Goal: Task Accomplishment & Management: Use online tool/utility

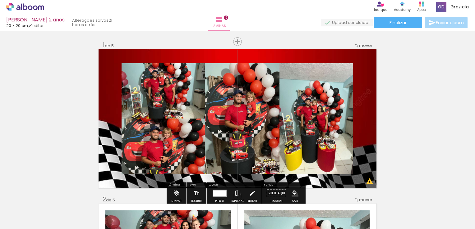
click at [365, 144] on quentale-layouter at bounding box center [237, 118] width 278 height 139
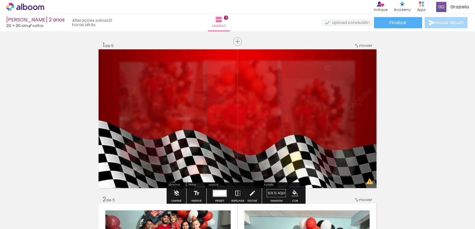
click at [365, 144] on quentale-photo at bounding box center [237, 118] width 278 height 139
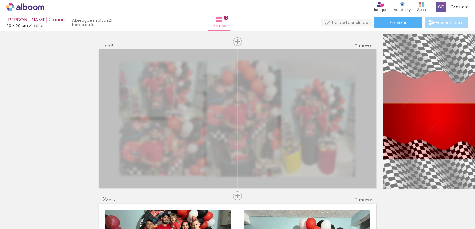
drag, startPoint x: 315, startPoint y: 119, endPoint x: 437, endPoint y: 131, distance: 122.1
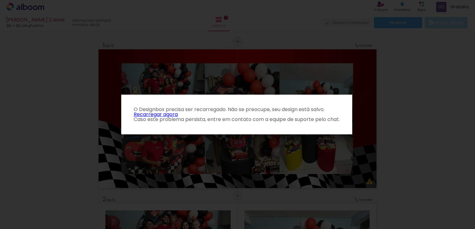
click link "Recarregar agora"
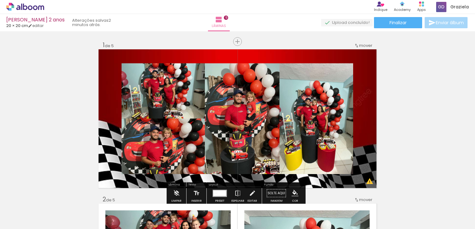
click at [366, 90] on quentale-layouter at bounding box center [237, 118] width 278 height 139
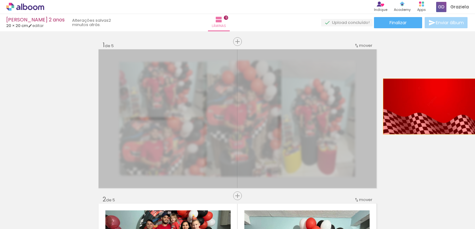
drag, startPoint x: 366, startPoint y: 90, endPoint x: 466, endPoint y: 106, distance: 100.9
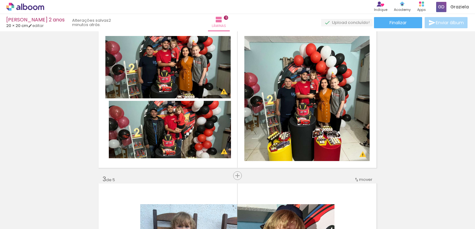
scroll to position [173, 0]
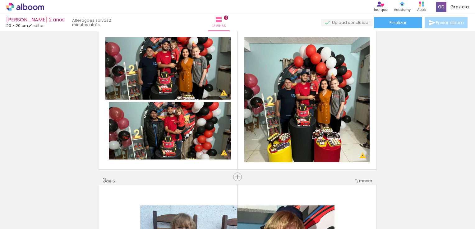
drag, startPoint x: 465, startPoint y: 80, endPoint x: 473, endPoint y: 85, distance: 8.8
click at [473, 85] on div "Inserir lâmina 1 de 5 Inserir lâmina 2 de 5 Inserir lâmina 3 de 5 Inserir lâmin…" at bounding box center [237, 130] width 475 height 198
click at [32, 27] on iron-icon at bounding box center [30, 26] width 4 height 4
type input "0"
type input "20"
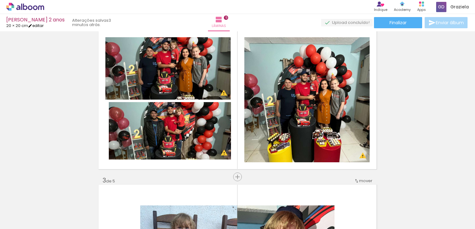
type input "40"
type input "0"
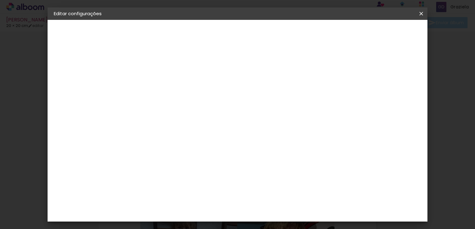
click at [239, 95] on span "cm" at bounding box center [240, 97] width 7 height 9
click at [235, 95] on span "20" at bounding box center [231, 97] width 11 height 9
click at [279, 216] on input "40" at bounding box center [272, 217] width 16 height 9
type input "4"
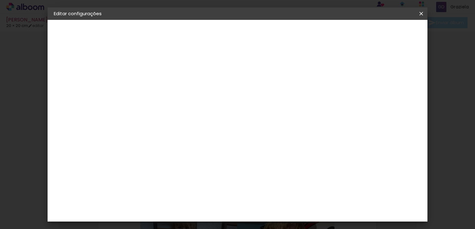
type input "30"
type paper-input "30"
click at [283, 34] on span "Salvar configurações" at bounding box center [267, 35] width 32 height 9
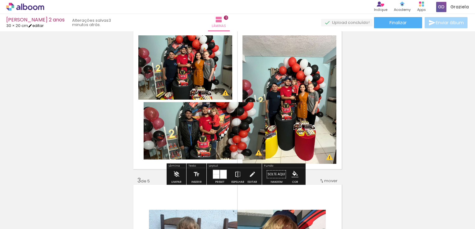
click at [38, 25] on link "editar" at bounding box center [36, 25] width 16 height 5
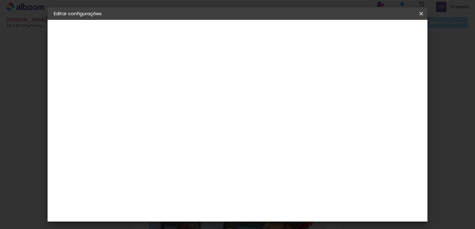
click at [283, 35] on span "Salvar configurações" at bounding box center [267, 35] width 32 height 9
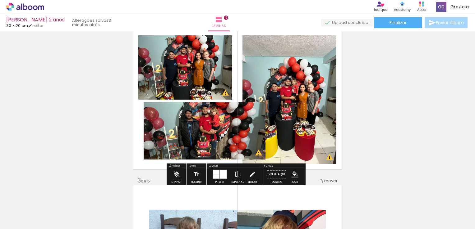
click at [218, 180] on div at bounding box center [219, 174] width 17 height 12
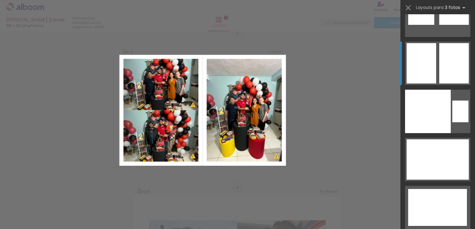
scroll to position [162, 0]
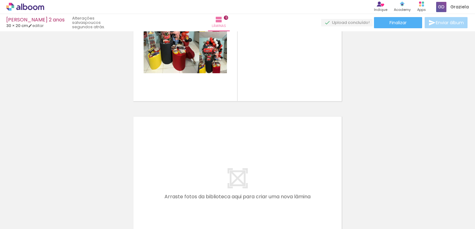
scroll to position [697, 0]
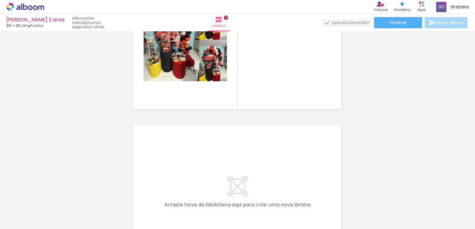
click at [28, 209] on input "Todas as fotos" at bounding box center [18, 210] width 24 height 5
click at [0, 0] on slot "Não utilizadas" at bounding box center [0, 0] width 0 height 0
type input "Não utilizadas"
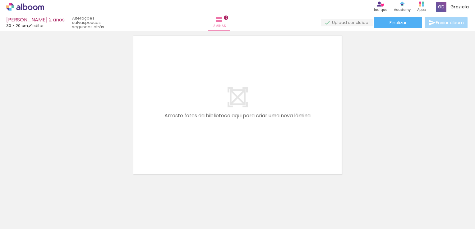
scroll to position [788, 0]
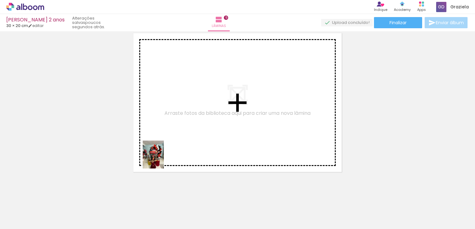
drag, startPoint x: 70, startPoint y: 214, endPoint x: 164, endPoint y: 157, distance: 110.8
click at [164, 157] on quentale-workspace at bounding box center [237, 114] width 475 height 229
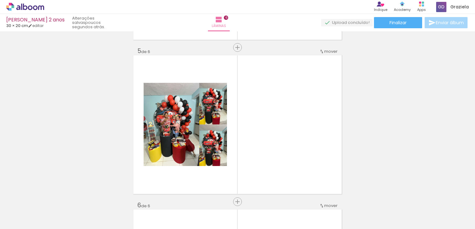
scroll to position [0, 135]
click at [435, 196] on iron-icon at bounding box center [436, 196] width 7 height 7
click at [437, 198] on iron-icon at bounding box center [436, 196] width 7 height 7
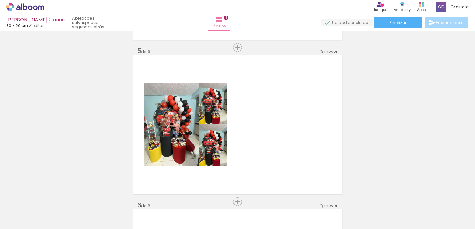
click at [317, 214] on div at bounding box center [310, 208] width 23 height 31
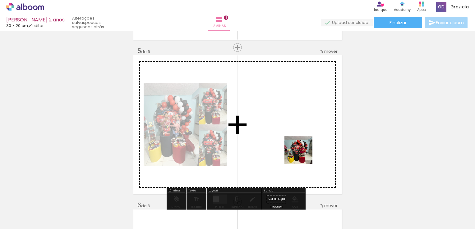
drag, startPoint x: 317, startPoint y: 214, endPoint x: 300, endPoint y: 149, distance: 67.9
click at [300, 149] on quentale-workspace at bounding box center [237, 114] width 475 height 229
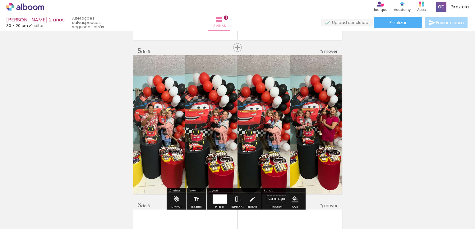
scroll to position [0, 30]
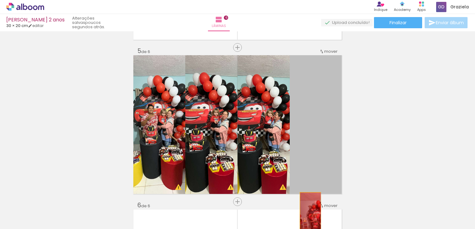
drag, startPoint x: 312, startPoint y: 124, endPoint x: 308, endPoint y: 221, distance: 97.0
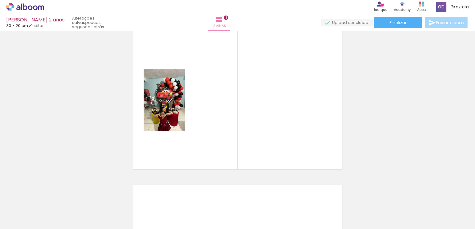
scroll to position [792, 0]
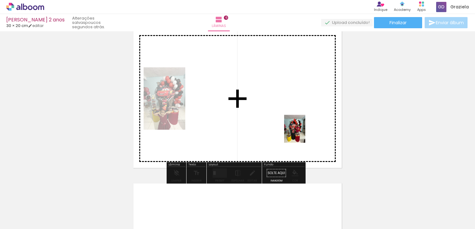
drag, startPoint x: 354, startPoint y: 218, endPoint x: 302, endPoint y: 131, distance: 101.4
click at [302, 131] on quentale-workspace at bounding box center [237, 114] width 475 height 229
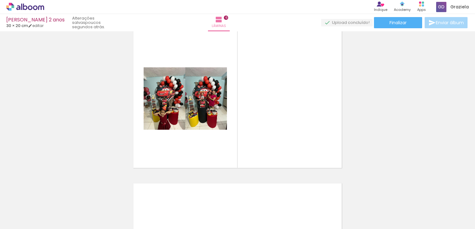
scroll to position [0, 0]
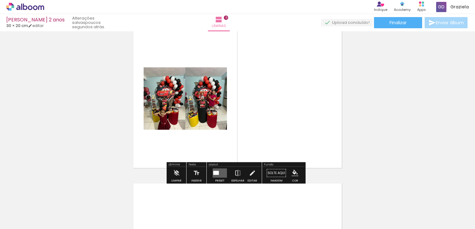
click at [220, 178] on div at bounding box center [219, 173] width 17 height 12
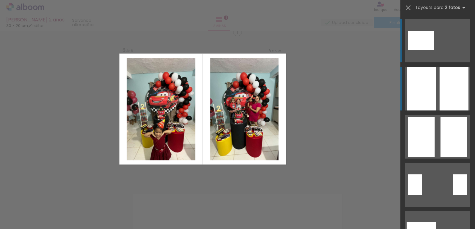
scroll to position [780, 0]
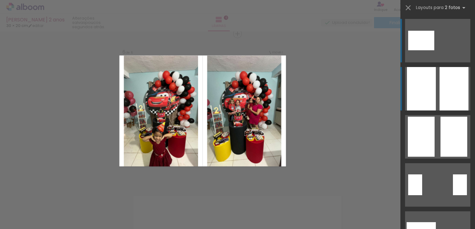
click at [449, 89] on div at bounding box center [453, 88] width 29 height 43
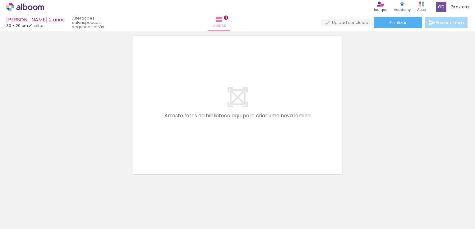
scroll to position [946, 0]
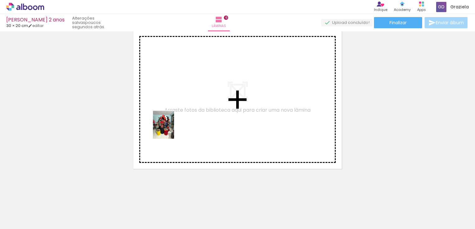
drag, startPoint x: 65, startPoint y: 215, endPoint x: 176, endPoint y: 125, distance: 143.4
click at [176, 125] on quentale-workspace at bounding box center [237, 114] width 475 height 229
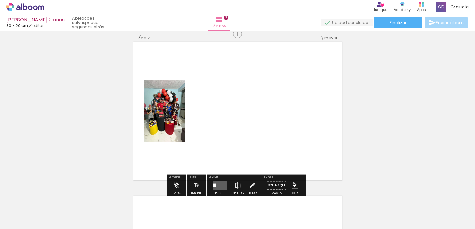
scroll to position [934, 0]
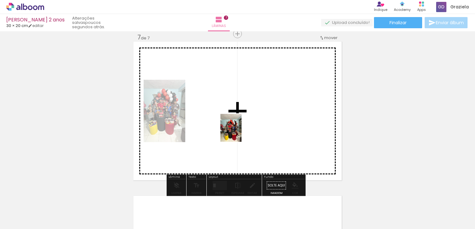
drag, startPoint x: 66, startPoint y: 211, endPoint x: 246, endPoint y: 129, distance: 197.7
click at [246, 129] on quentale-workspace at bounding box center [237, 114] width 475 height 229
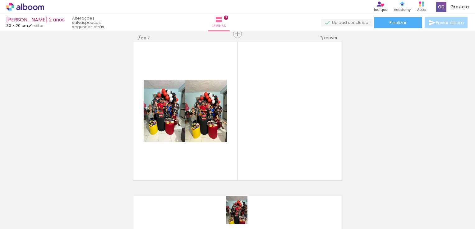
click at [245, 216] on div at bounding box center [236, 208] width 23 height 31
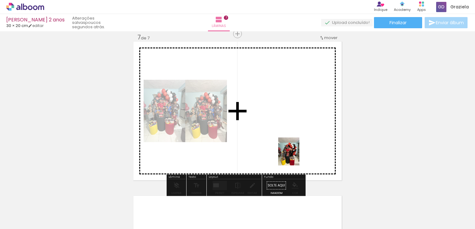
drag, startPoint x: 305, startPoint y: 211, endPoint x: 296, endPoint y: 155, distance: 56.3
click at [296, 155] on quentale-workspace at bounding box center [237, 114] width 475 height 229
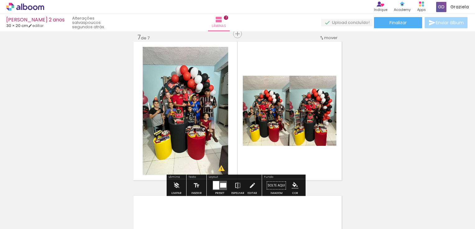
click at [296, 155] on quentale-layouter at bounding box center [237, 111] width 208 height 139
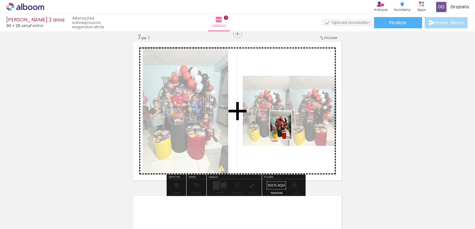
drag, startPoint x: 206, startPoint y: 211, endPoint x: 289, endPoint y: 130, distance: 116.2
click at [289, 130] on quentale-workspace at bounding box center [237, 114] width 475 height 229
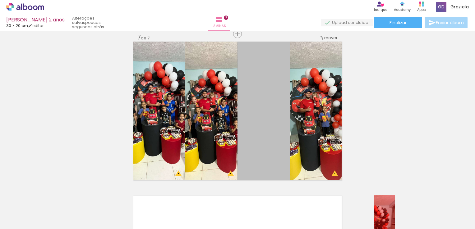
drag, startPoint x: 267, startPoint y: 92, endPoint x: 382, endPoint y: 223, distance: 174.6
click at [382, 223] on quentale-workspace at bounding box center [237, 114] width 475 height 229
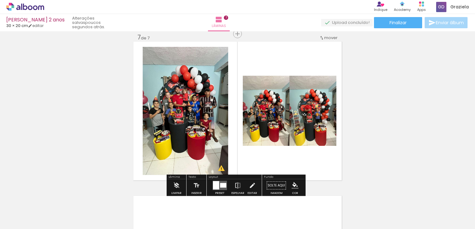
click at [216, 191] on quentale-thumb at bounding box center [201, 208] width 35 height 36
click at [220, 185] on div at bounding box center [221, 185] width 3 height 5
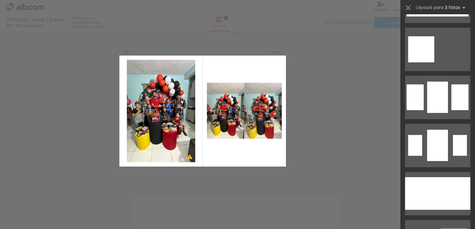
scroll to position [530, 0]
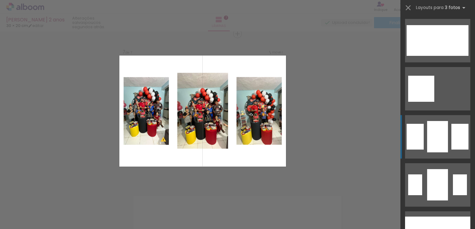
click at [423, 131] on quentale-layouter at bounding box center [437, 136] width 65 height 43
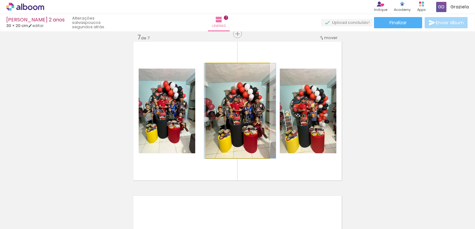
drag, startPoint x: 260, startPoint y: 121, endPoint x: 263, endPoint y: 125, distance: 5.0
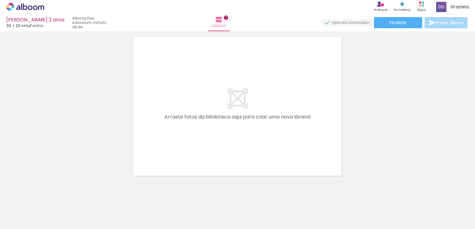
scroll to position [1099, 0]
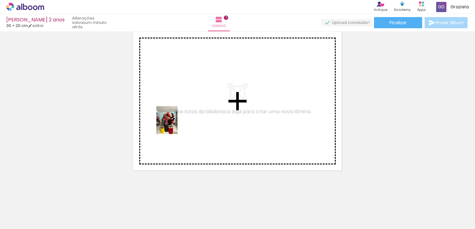
drag, startPoint x: 63, startPoint y: 217, endPoint x: 175, endPoint y: 125, distance: 145.2
click at [175, 125] on quentale-workspace at bounding box center [237, 114] width 475 height 229
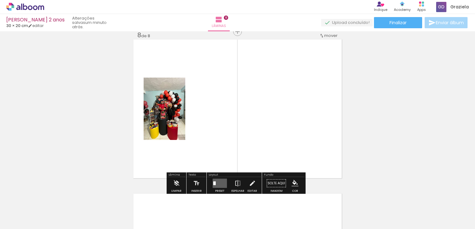
scroll to position [1089, 0]
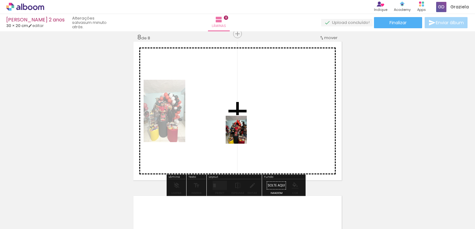
drag, startPoint x: 175, startPoint y: 218, endPoint x: 246, endPoint y: 132, distance: 111.0
click at [246, 132] on quentale-workspace at bounding box center [237, 114] width 475 height 229
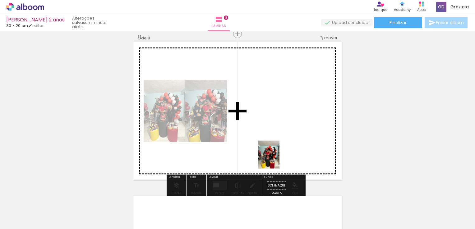
drag, startPoint x: 205, startPoint y: 222, endPoint x: 286, endPoint y: 145, distance: 111.4
click at [286, 145] on quentale-workspace at bounding box center [237, 114] width 475 height 229
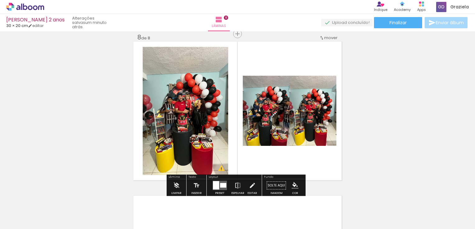
scroll to position [530, 0]
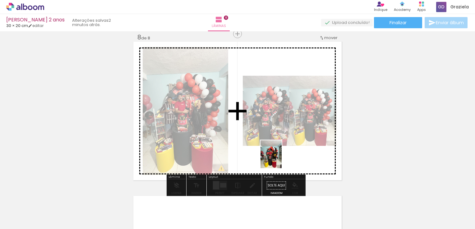
drag, startPoint x: 207, startPoint y: 222, endPoint x: 283, endPoint y: 155, distance: 101.1
click at [283, 155] on quentale-workspace at bounding box center [237, 114] width 475 height 229
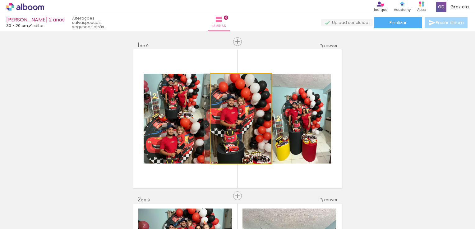
drag, startPoint x: 243, startPoint y: 126, endPoint x: 233, endPoint y: 129, distance: 9.9
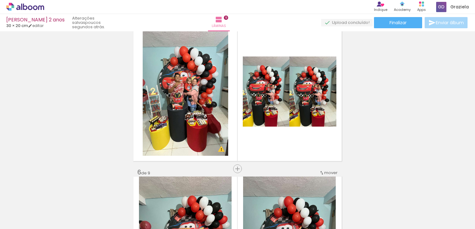
scroll to position [647, 0]
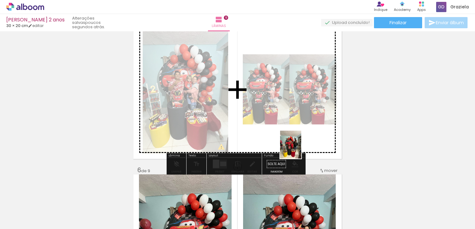
drag, startPoint x: 67, startPoint y: 214, endPoint x: 299, endPoint y: 147, distance: 240.8
click at [299, 147] on quentale-workspace at bounding box center [237, 114] width 475 height 229
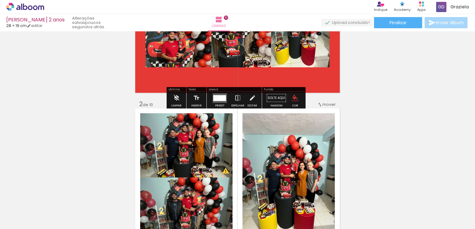
scroll to position [95, 0]
click at [293, 102] on paper-menu-button "#ffebee #ffcdd2 #ef9a9a #e57373 #ef5350 #f44336 #e53935 #d32f2f #c62828 #b71c1c…" at bounding box center [295, 98] width 12 height 12
click at [292, 98] on iron-icon "color picker" at bounding box center [294, 98] width 7 height 7
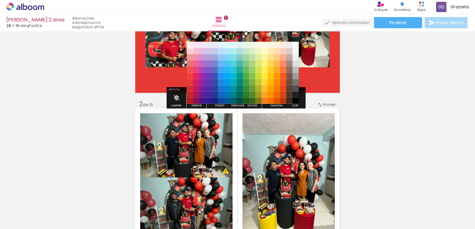
click at [190, 42] on paper-item "#ffebee" at bounding box center [190, 45] width 6 height 6
click at [190, 46] on paper-item "#ffebee" at bounding box center [190, 45] width 6 height 6
click at [196, 48] on paper-item "#fce4ec" at bounding box center [196, 45] width 6 height 6
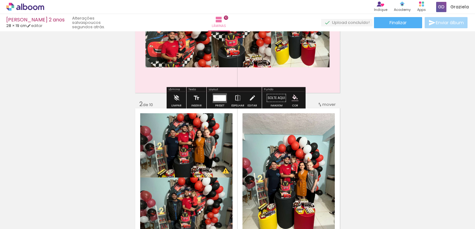
click at [294, 102] on paper-menu-button "#ffebee #ffcdd2 #ef9a9a #e57373 #ef5350 #f44336 #e53935 #d32f2f #c62828 #b71c1c…" at bounding box center [295, 98] width 12 height 12
click at [295, 100] on iron-icon "color picker" at bounding box center [294, 98] width 7 height 7
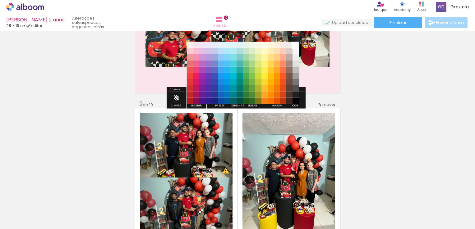
click at [296, 45] on paper-item "#ffffff" at bounding box center [295, 45] width 6 height 6
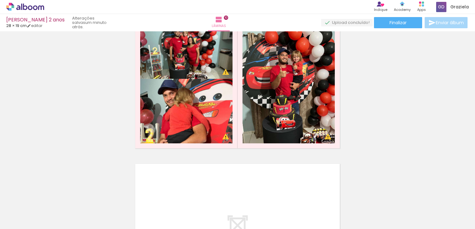
scroll to position [1427, 0]
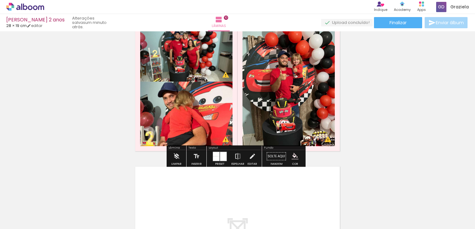
click at [335, 76] on quentale-layouter at bounding box center [237, 81] width 204 height 139
click at [333, 148] on quentale-layouter at bounding box center [237, 81] width 204 height 139
click at [292, 159] on iron-icon "color picker" at bounding box center [294, 156] width 7 height 7
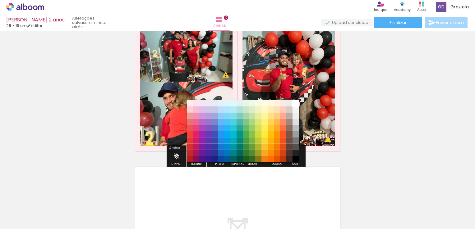
click at [292, 103] on paper-item "#ffffff" at bounding box center [295, 103] width 6 height 6
click at [297, 112] on paper-item "#f5f5f5" at bounding box center [295, 109] width 6 height 6
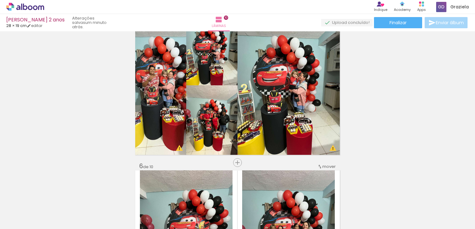
scroll to position [0, 0]
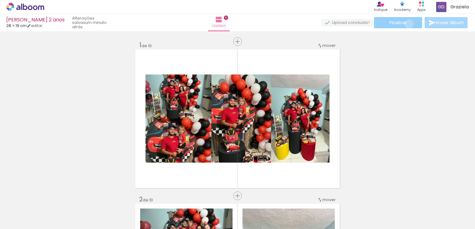
click at [406, 24] on paper-button "Finalizar" at bounding box center [398, 22] width 48 height 11
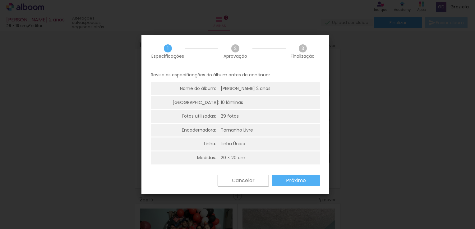
drag, startPoint x: 334, startPoint y: 101, endPoint x: 329, endPoint y: 109, distance: 8.9
click at [329, 109] on body "link( href="../../bower_components/polymer/polymer.html" rel="import" ) picture…" at bounding box center [237, 114] width 475 height 229
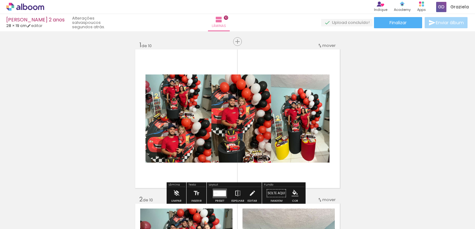
drag, startPoint x: 329, startPoint y: 109, endPoint x: 330, endPoint y: 113, distance: 3.8
click at [330, 113] on quentale-layouter at bounding box center [237, 118] width 204 height 139
click at [387, 25] on paper-button "Finalizar" at bounding box center [398, 22] width 48 height 11
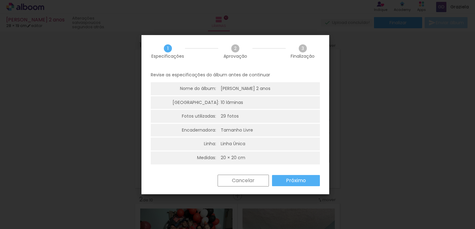
scroll to position [1, 0]
click at [234, 157] on div "20 × 20 cm" at bounding box center [233, 157] width 25 height 6
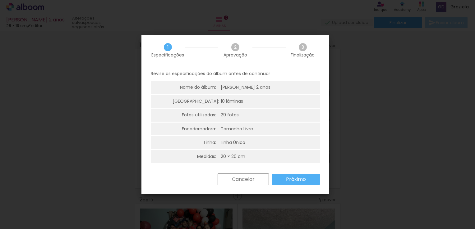
click at [234, 157] on div "20 × 20 cm" at bounding box center [233, 157] width 25 height 6
click at [288, 174] on paper-button "Próximo" at bounding box center [296, 179] width 48 height 11
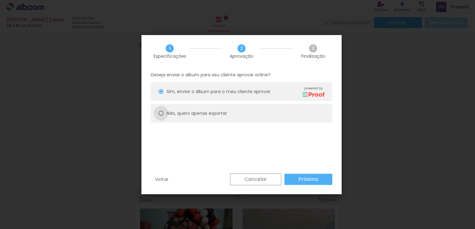
click at [161, 114] on div at bounding box center [160, 113] width 5 height 5
type paper-radio-button "on"
click at [0, 0] on slot "Próximo" at bounding box center [0, 0] width 0 height 0
type input "Alta, 300 DPI"
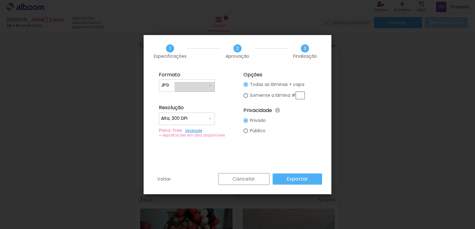
click at [201, 87] on input "JPG" at bounding box center [184, 85] width 47 height 6
click at [193, 101] on paper-item "PDF" at bounding box center [187, 97] width 56 height 12
type input "PDF"
click at [194, 125] on paper-input-container "Alta, 300 DPI" at bounding box center [187, 119] width 56 height 12
click at [200, 120] on paper-item "Alta, 300 DPI" at bounding box center [187, 118] width 56 height 12
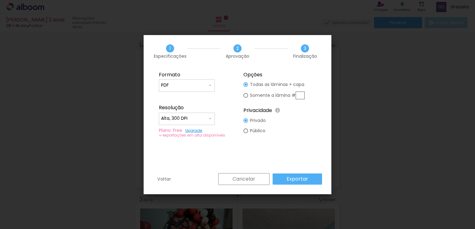
click at [314, 178] on paper-button "Exportar" at bounding box center [296, 179] width 49 height 11
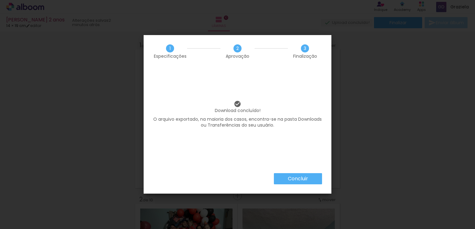
click at [0, 0] on slot "Concluir" at bounding box center [0, 0] width 0 height 0
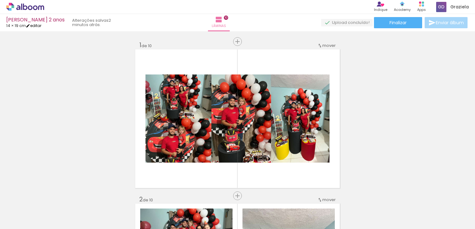
click at [37, 26] on link "editar" at bounding box center [34, 25] width 16 height 5
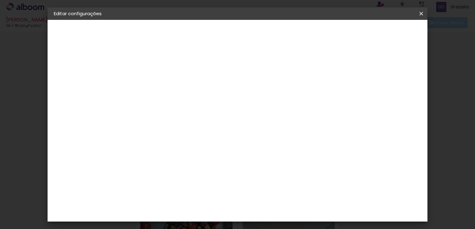
scroll to position [5, 0]
click at [250, 66] on div at bounding box center [247, 67] width 6 height 6
type paper-checkbox "on"
click at [281, 31] on span "Salvar configurações" at bounding box center [265, 35] width 32 height 9
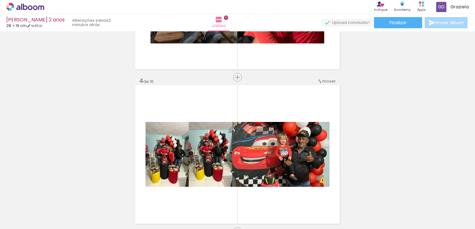
scroll to position [747, 0]
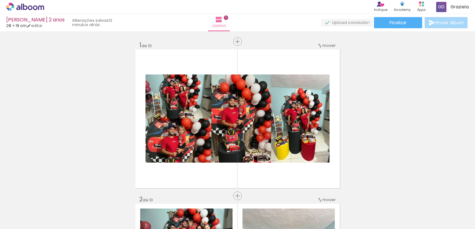
scroll to position [747, 0]
